Goal: Navigation & Orientation: Find specific page/section

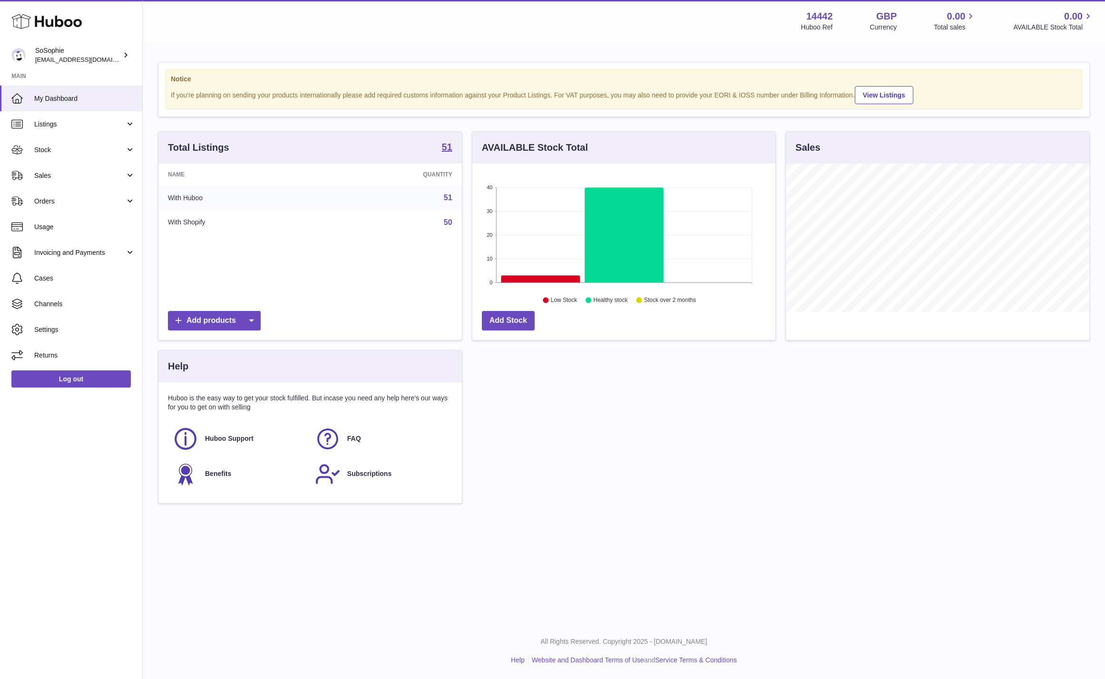
scroll to position [148, 303]
click at [91, 200] on span "Orders" at bounding box center [79, 201] width 91 height 9
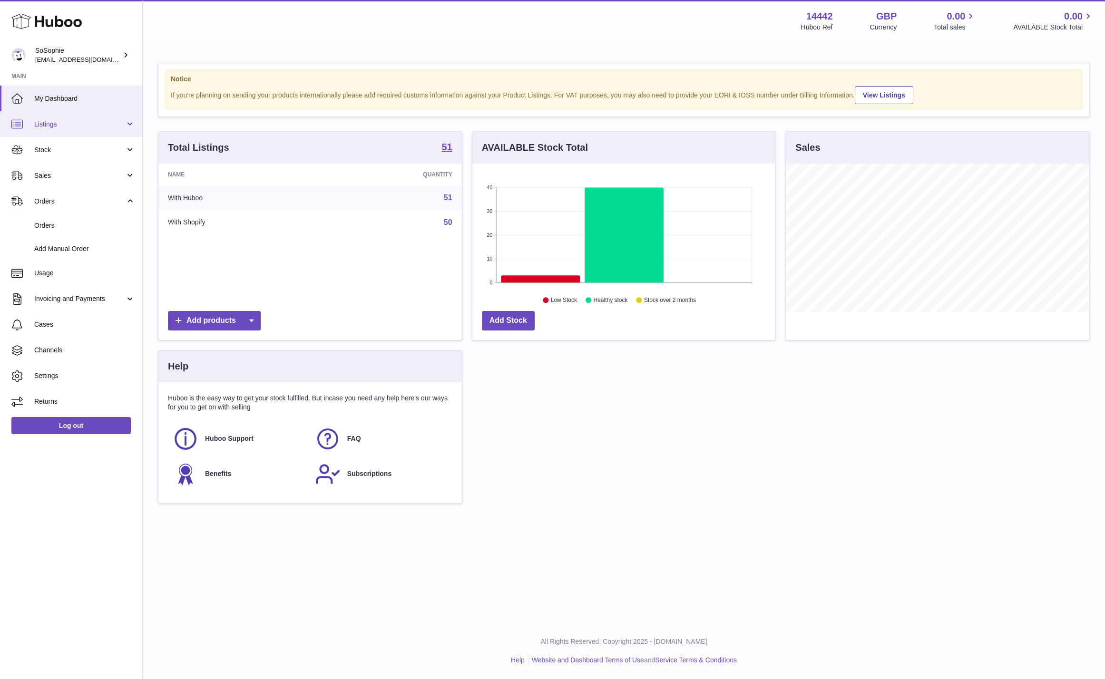
click at [68, 125] on span "Listings" at bounding box center [79, 124] width 91 height 9
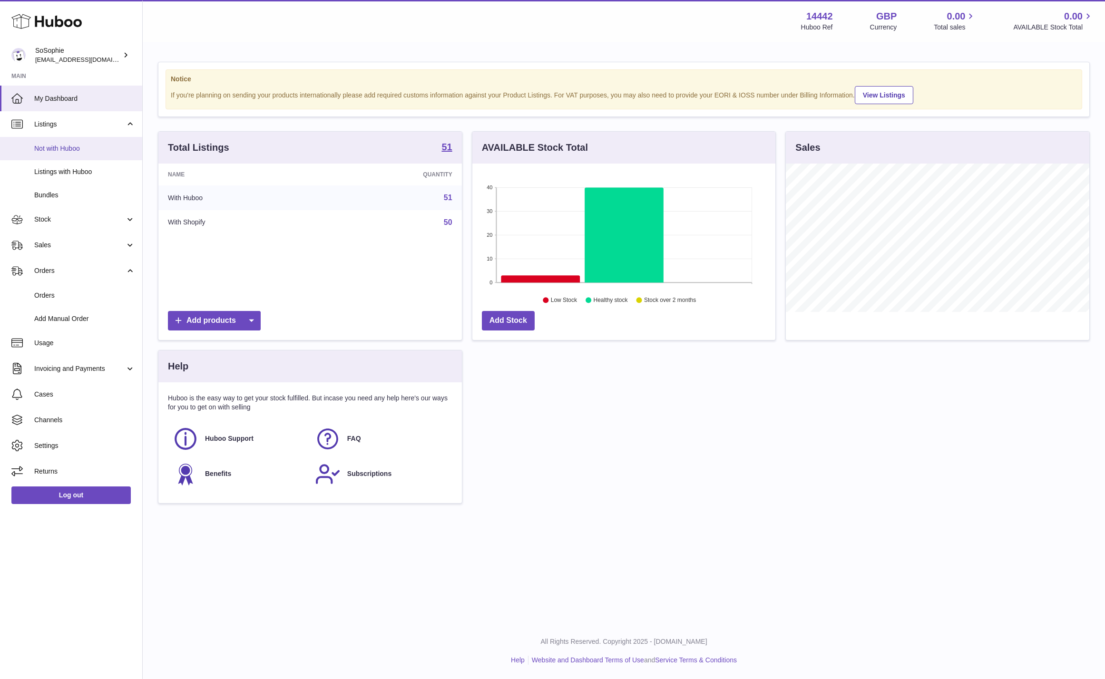
click at [65, 152] on span "Not with Huboo" at bounding box center [84, 148] width 101 height 9
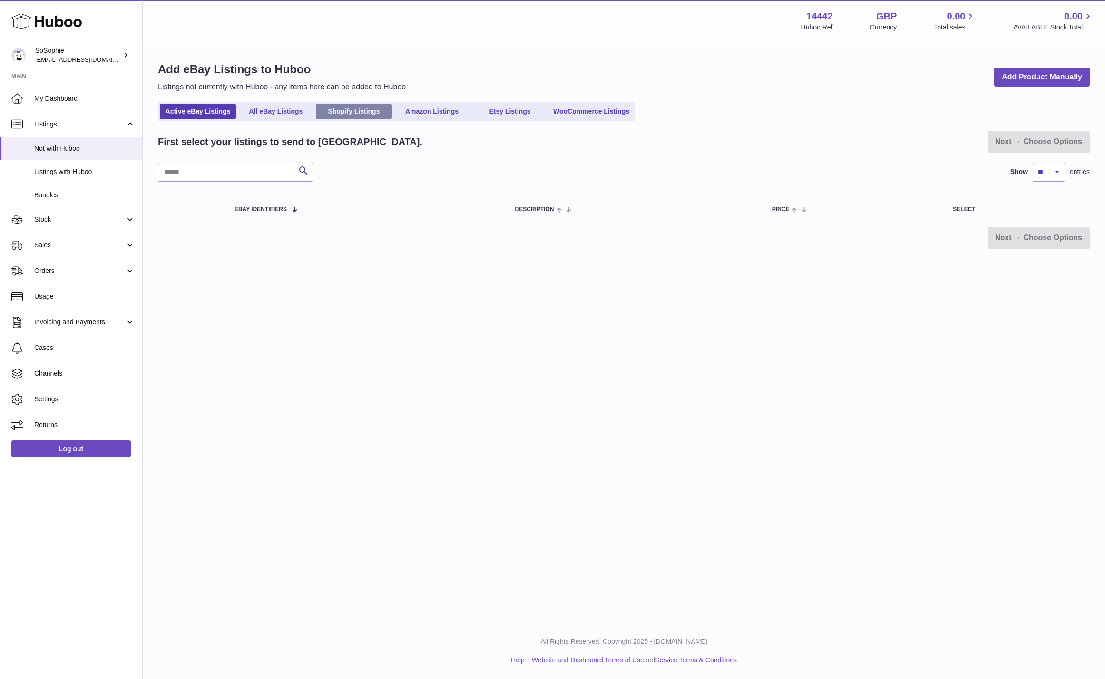
click at [351, 113] on link "Shopify Listings" at bounding box center [354, 112] width 76 height 16
